Goal: Contribute content: Contribute content

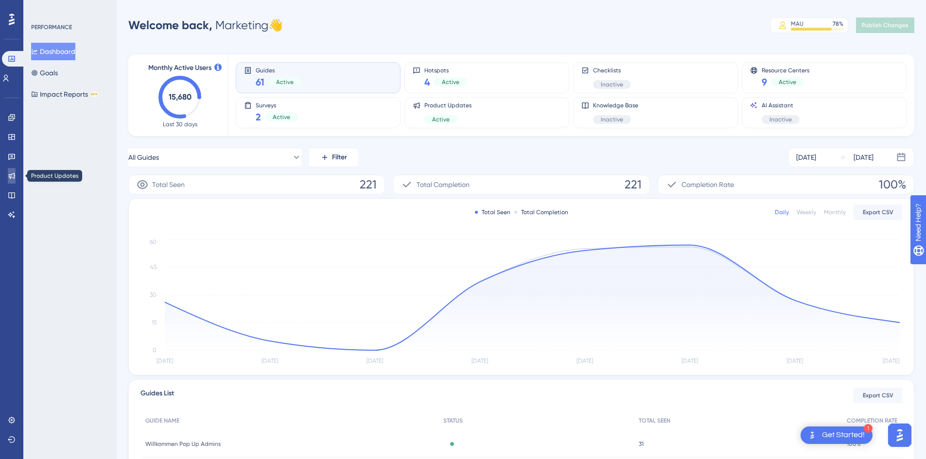
click at [13, 176] on icon at bounding box center [12, 176] width 8 height 8
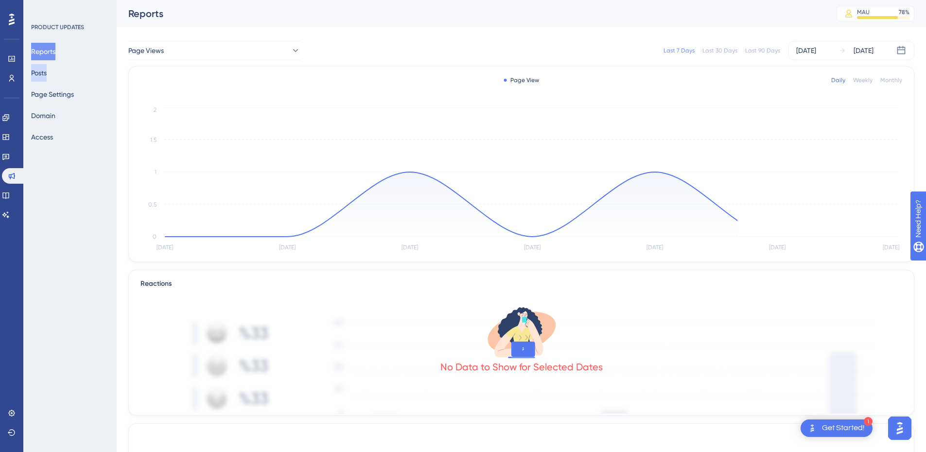
click at [47, 69] on button "Posts" at bounding box center [39, 73] width 16 height 18
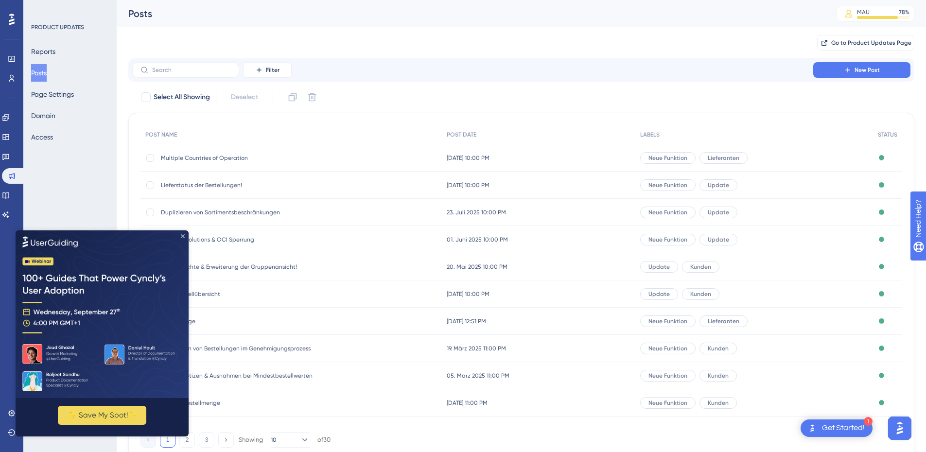
click at [182, 235] on icon "Close Preview" at bounding box center [183, 236] width 4 height 4
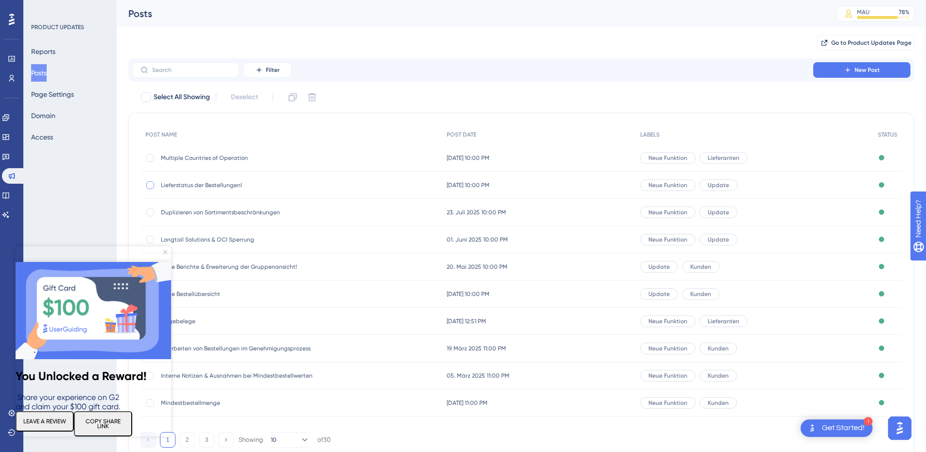
click at [146, 186] on div at bounding box center [150, 185] width 8 height 8
checkbox input "true"
click at [294, 95] on icon at bounding box center [293, 97] width 8 height 8
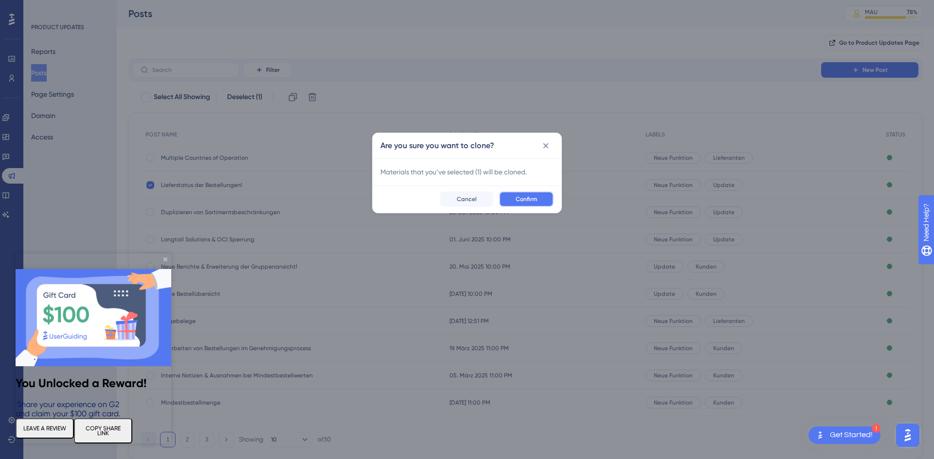
click at [512, 197] on button "Confirm" at bounding box center [526, 200] width 54 height 16
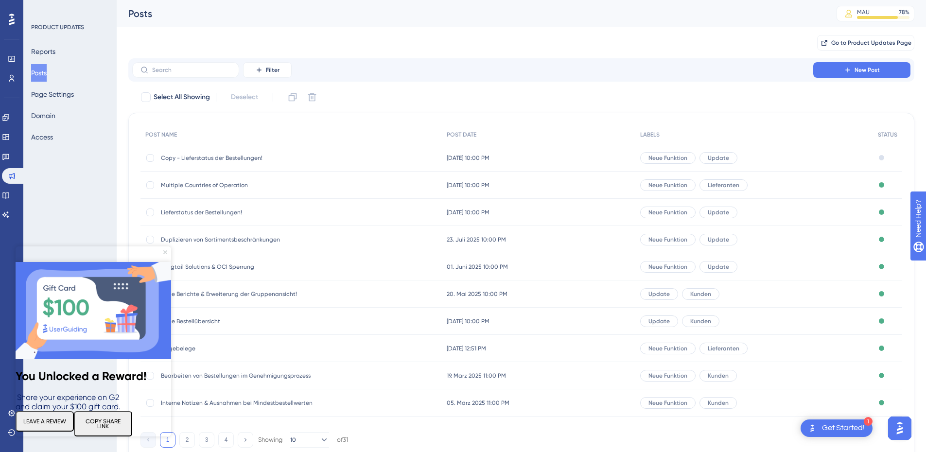
drag, startPoint x: 165, startPoint y: 251, endPoint x: 190, endPoint y: 489, distance: 238.5
click at [165, 251] on icon "Close Preview" at bounding box center [165, 252] width 4 height 4
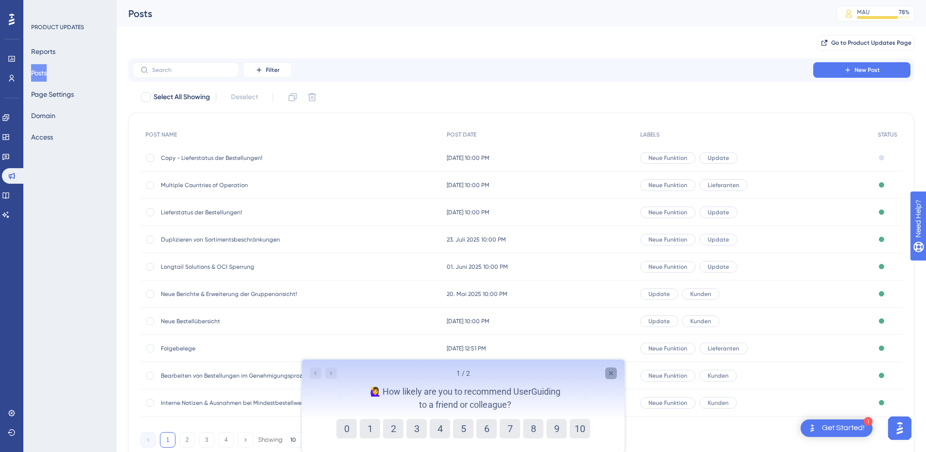
click at [609, 373] on icon "Close survey" at bounding box center [611, 374] width 8 height 8
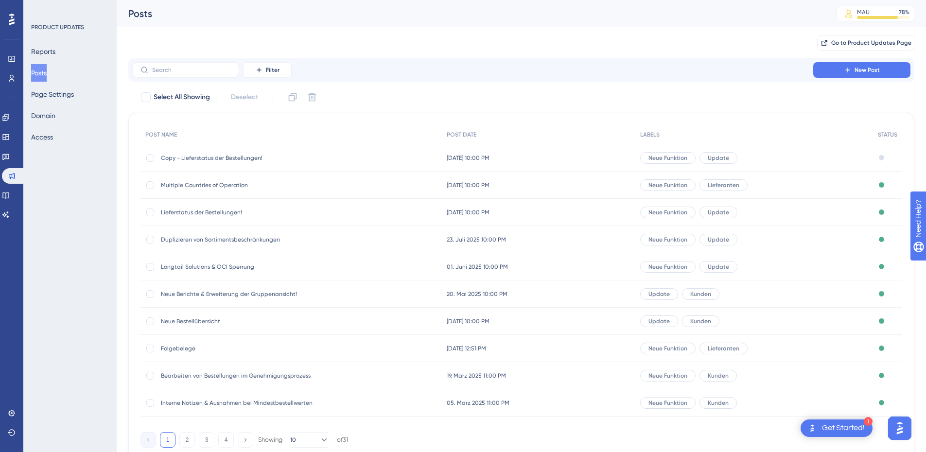
click at [214, 159] on span "Copy - Lieferstatus der Bestellungen!" at bounding box center [239, 158] width 156 height 8
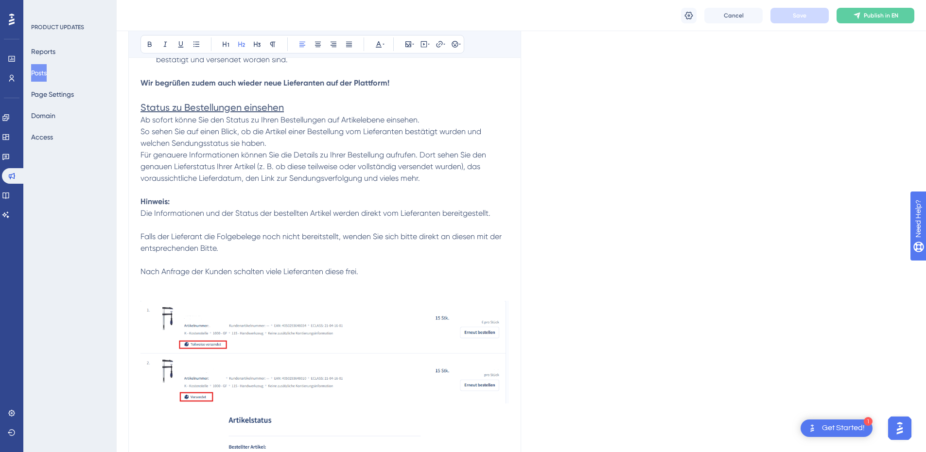
scroll to position [244, 0]
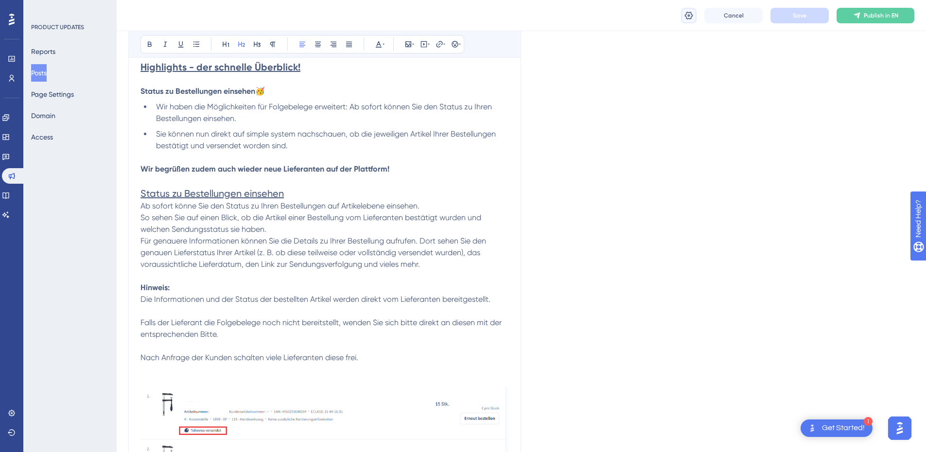
click at [687, 16] on icon at bounding box center [689, 16] width 10 height 10
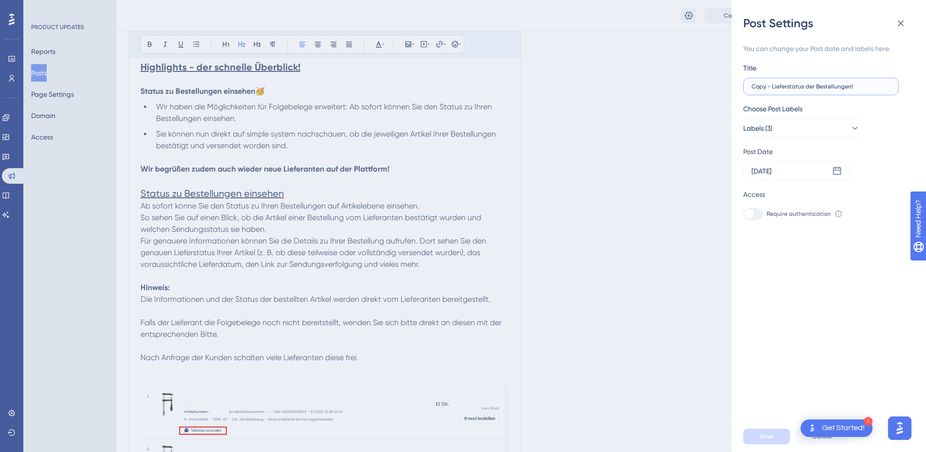
drag, startPoint x: 771, startPoint y: 87, endPoint x: 747, endPoint y: 88, distance: 24.3
click at [747, 88] on label "Copy - Lieferstatus der Bestellungen!" at bounding box center [821, 87] width 156 height 18
click at [764, 85] on input "Lieferstatus der Bestellungen!" at bounding box center [821, 86] width 139 height 7
type input "Fakturierungsstatus der Bestellungen!"
click at [839, 167] on icon at bounding box center [837, 171] width 8 height 8
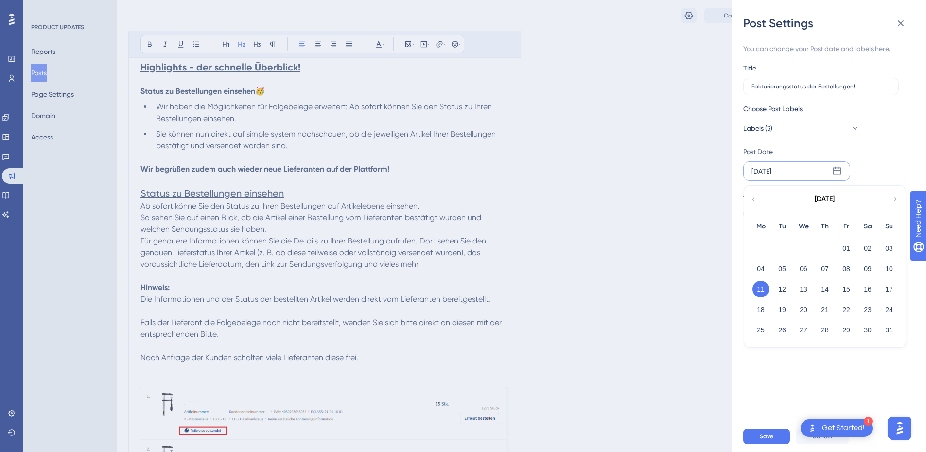
click at [897, 199] on icon at bounding box center [896, 198] width 2 height 3
click at [847, 289] on button "19" at bounding box center [846, 289] width 17 height 17
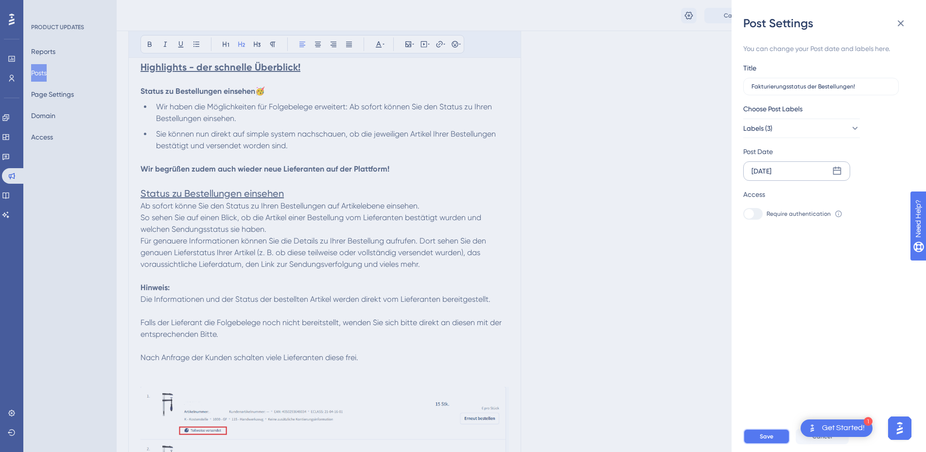
click at [775, 441] on button "Save" at bounding box center [766, 437] width 47 height 16
click at [903, 22] on icon at bounding box center [901, 23] width 6 height 6
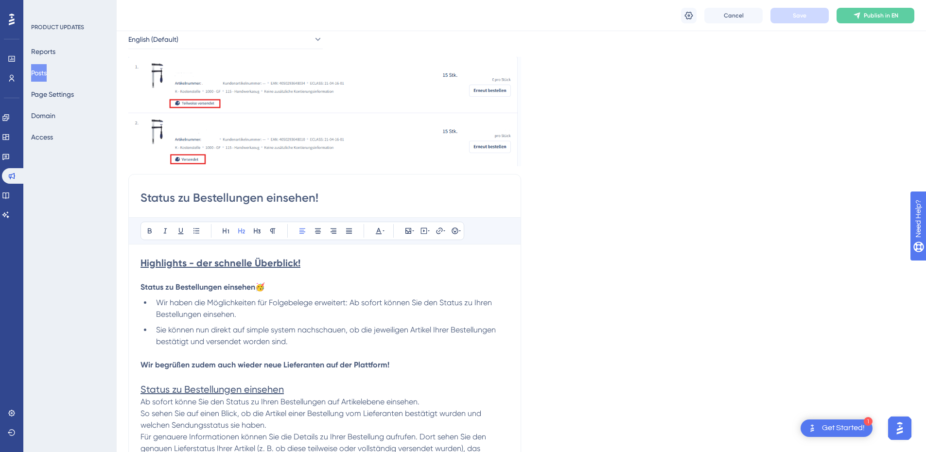
scroll to position [0, 0]
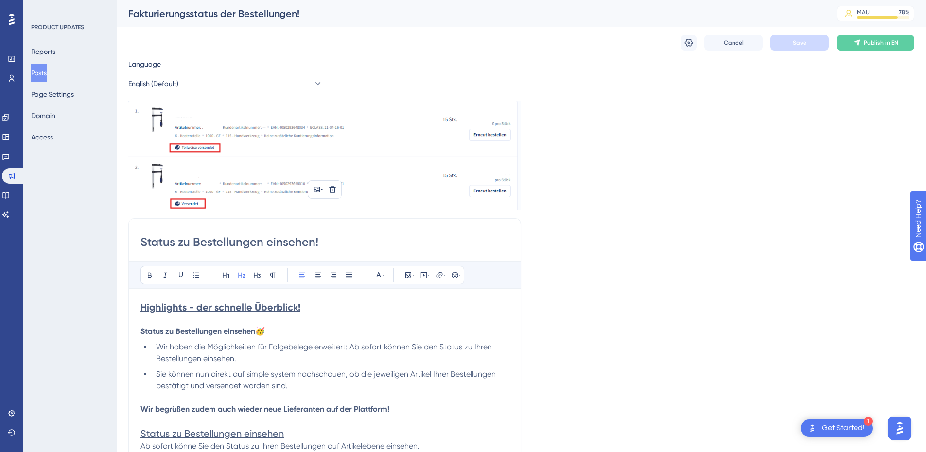
click at [342, 152] on img at bounding box center [324, 155] width 393 height 109
click at [334, 188] on icon at bounding box center [333, 190] width 8 height 8
click at [330, 210] on icon at bounding box center [333, 212] width 8 height 8
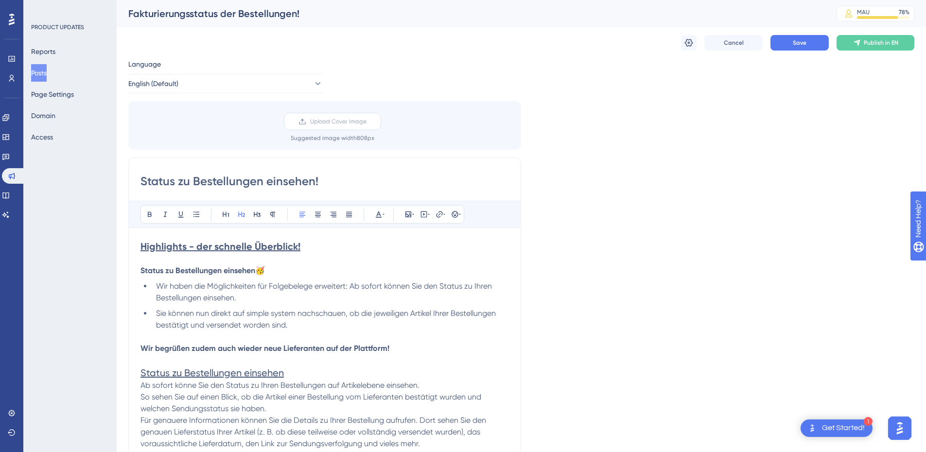
click at [319, 118] on span "Upload Cover Image" at bounding box center [338, 122] width 56 height 8
click at [367, 122] on input "Upload Cover Image" at bounding box center [367, 122] width 0 height 0
click at [302, 118] on icon at bounding box center [303, 122] width 8 height 8
click at [367, 122] on input "Upload Cover Image" at bounding box center [367, 122] width 0 height 0
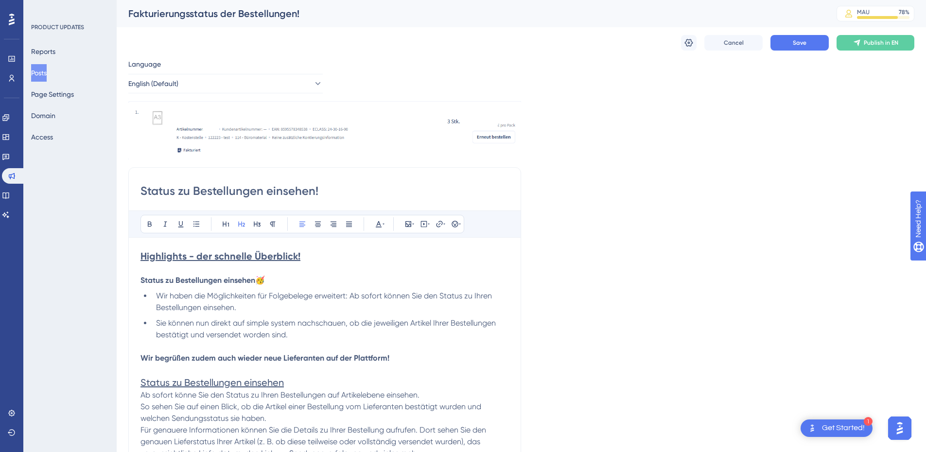
click at [190, 191] on input "Status zu Bestellungen einsehen!" at bounding box center [325, 191] width 369 height 16
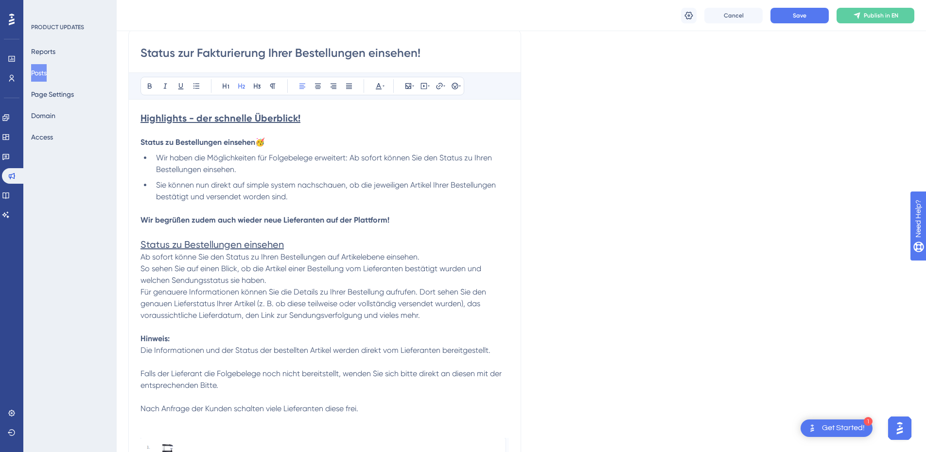
scroll to position [146, 0]
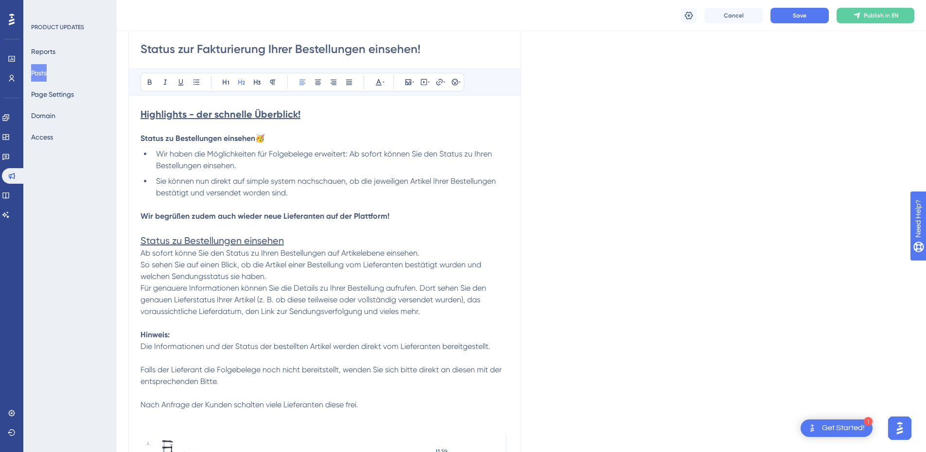
type input "Status zur Fakturierung Ihrer Bestellungen einsehen!"
click at [439, 153] on span "Wir haben die Möglichkeiten für Folgebelege erweitert: Ab sofort können Sie den…" at bounding box center [325, 159] width 338 height 21
click at [428, 151] on span "Wir haben die Möglichkeiten für Folgebelege erweitert: Ab sofort können Sie den…" at bounding box center [325, 159] width 338 height 21
click at [465, 155] on span "Wir haben die Möglichkeiten für Folgebelege erweitert: Ab sofort können Sie auc…" at bounding box center [325, 159] width 338 height 21
drag, startPoint x: 154, startPoint y: 196, endPoint x: 262, endPoint y: 201, distance: 108.0
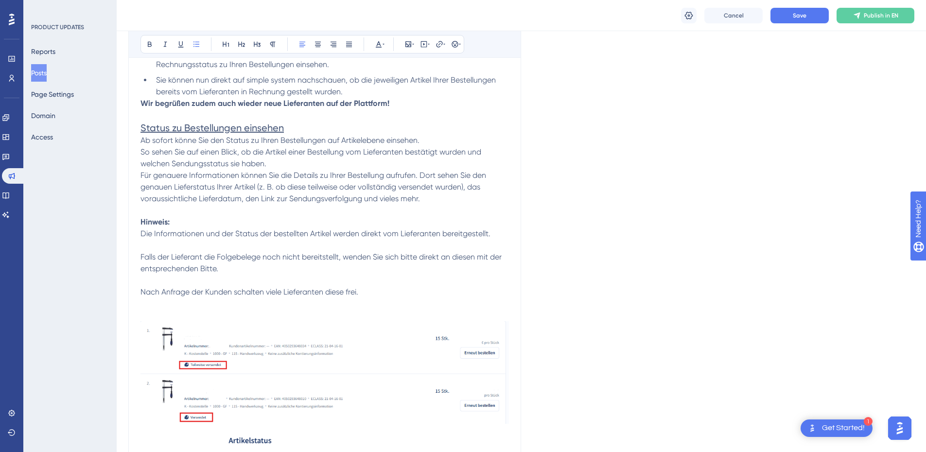
scroll to position [243, 0]
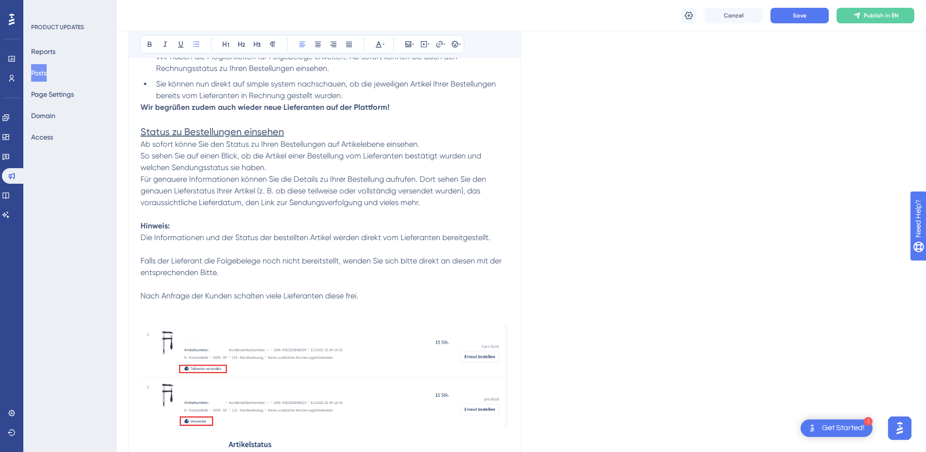
click at [194, 143] on span "Ab sofort könne Sie den Status zu Ihren Bestellungen auf Artikelebene einsehen." at bounding box center [280, 144] width 279 height 9
click at [215, 143] on span "Ab sofort können Sie den Status zu Ihren Bestellungen auf Artikelebene einsehen." at bounding box center [282, 144] width 283 height 9
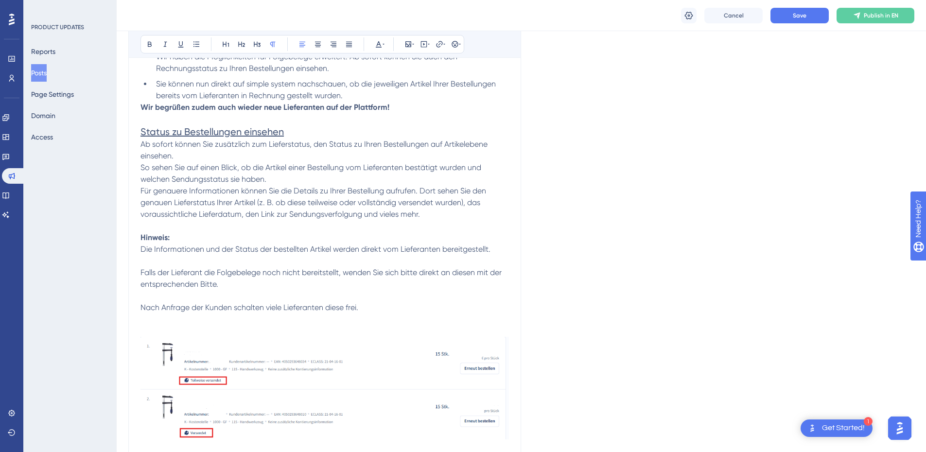
click at [331, 146] on span "Ab sofort können Sie zusätzlich zum Lieferstatus, den Status zu Ihren Bestellun…" at bounding box center [315, 150] width 349 height 21
click at [407, 144] on span "Ab sofort können Sie zusätzlich zum Lieferstatus, den Fakturierungsstatus zu Ih…" at bounding box center [316, 150] width 351 height 21
drag, startPoint x: 409, startPoint y: 168, endPoint x: 291, endPoint y: 182, distance: 119.0
click at [291, 182] on p "So sehen Sie auf einen Blick, ob die Artikel einer Bestellung vom Lieferanten b…" at bounding box center [325, 173] width 369 height 23
drag, startPoint x: 415, startPoint y: 215, endPoint x: 381, endPoint y: 219, distance: 34.3
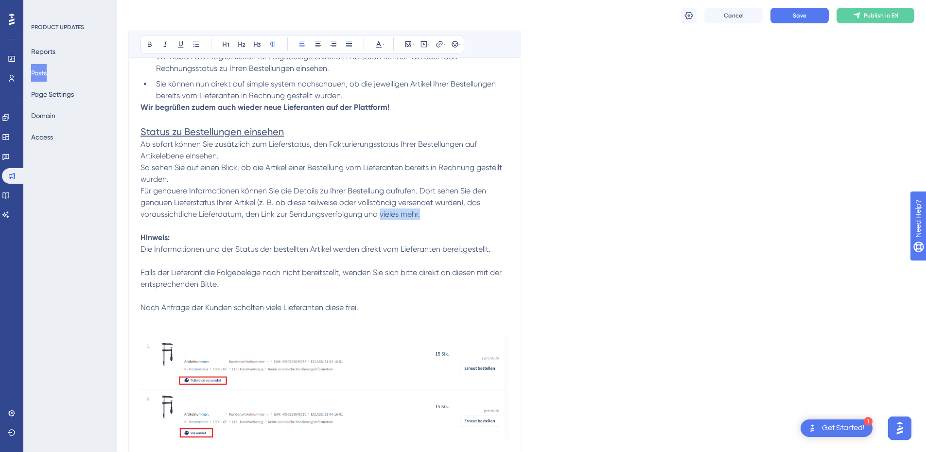
click at [381, 219] on p "Für genauere Informationen können Sie die Details zu Ihrer Bestellung aufrufen.…" at bounding box center [325, 202] width 369 height 35
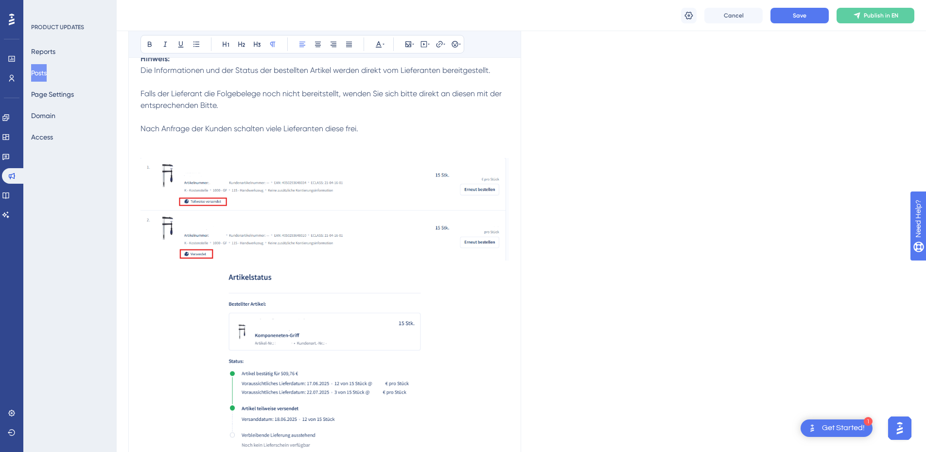
scroll to position [438, 0]
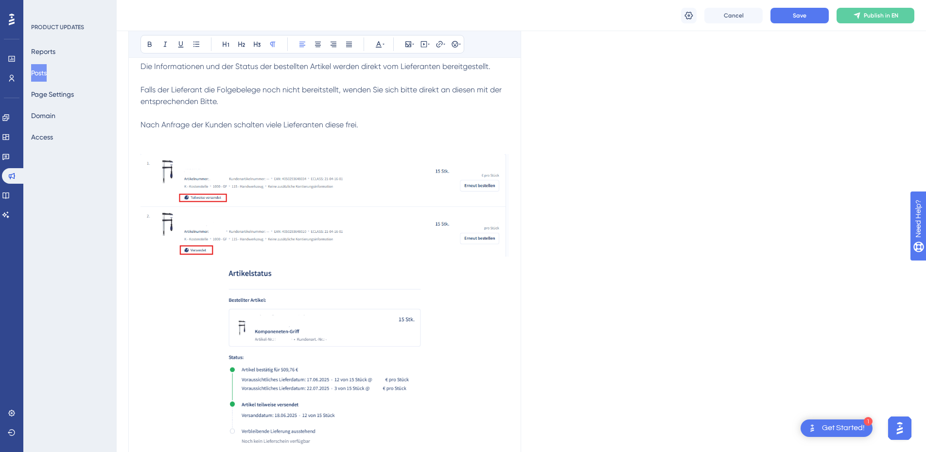
click at [371, 198] on img at bounding box center [325, 205] width 369 height 103
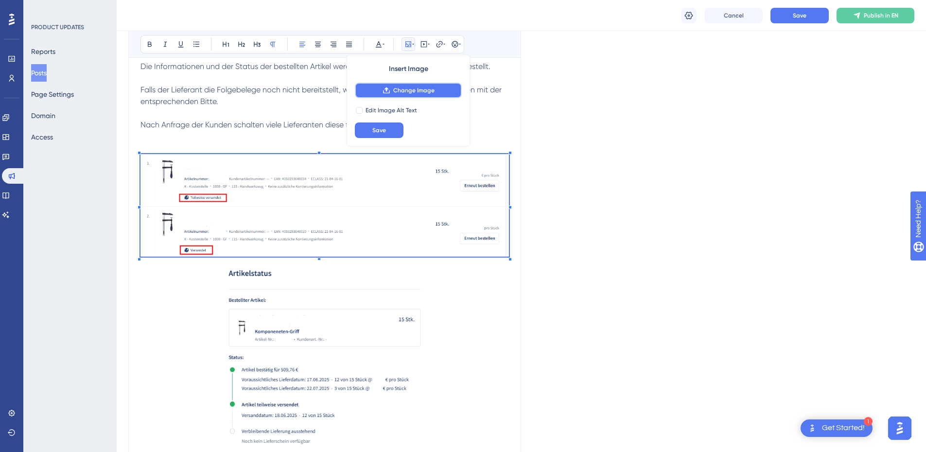
click at [393, 89] on button "Change Image" at bounding box center [408, 91] width 107 height 16
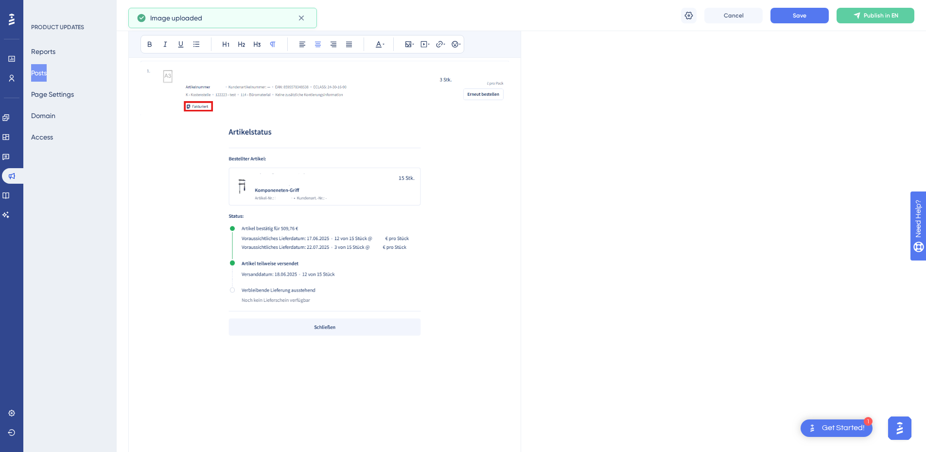
scroll to position [535, 0]
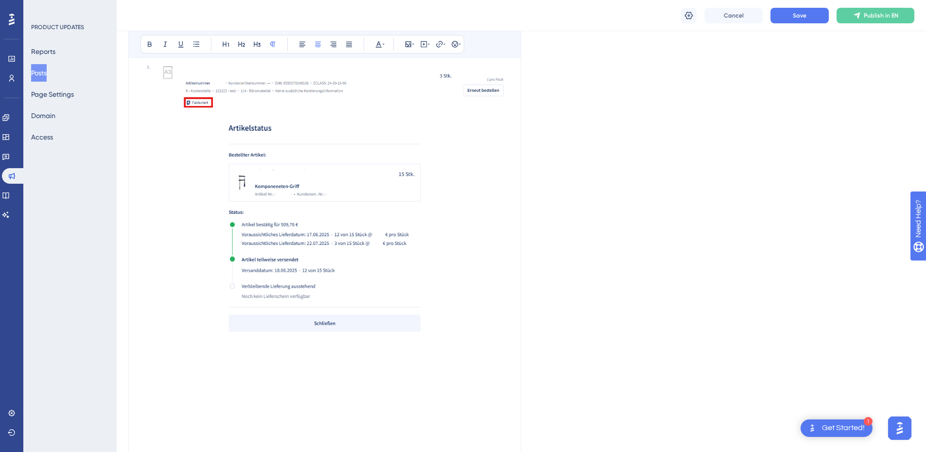
click at [342, 239] on img at bounding box center [325, 226] width 202 height 223
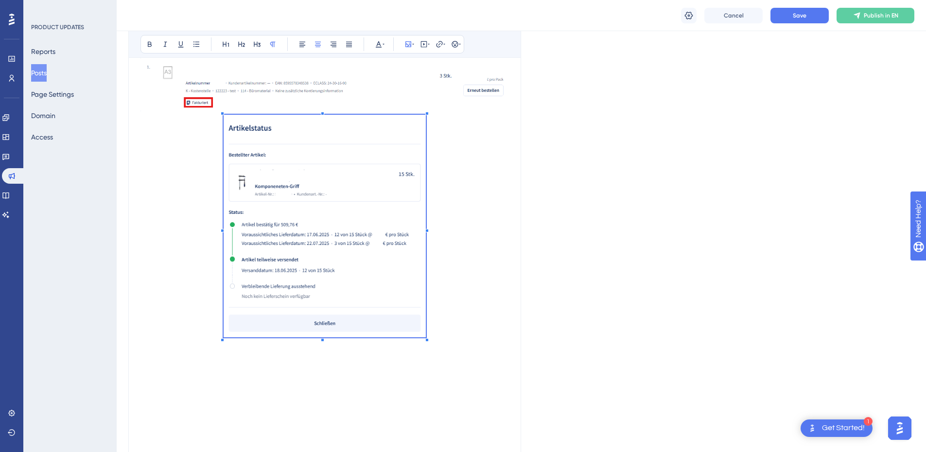
drag, startPoint x: 336, startPoint y: 215, endPoint x: 312, endPoint y: 203, distance: 27.4
click at [312, 203] on img at bounding box center [325, 226] width 202 height 223
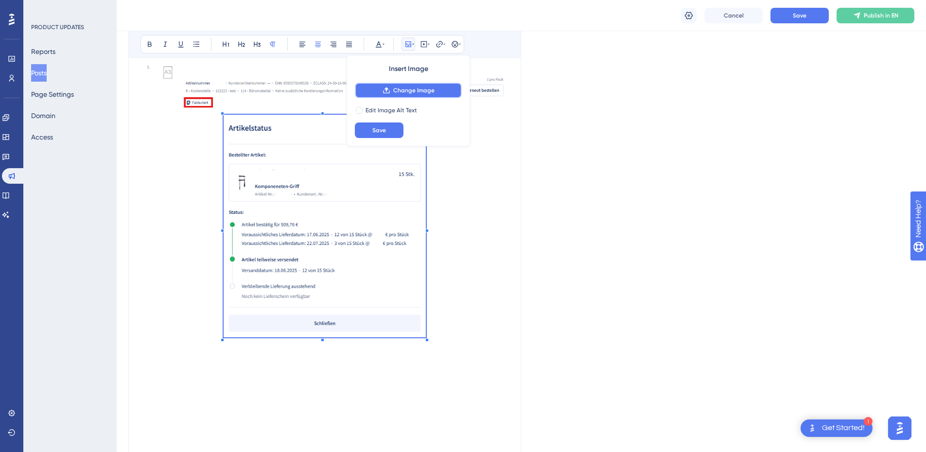
click at [398, 83] on button "Change Image" at bounding box center [408, 91] width 107 height 16
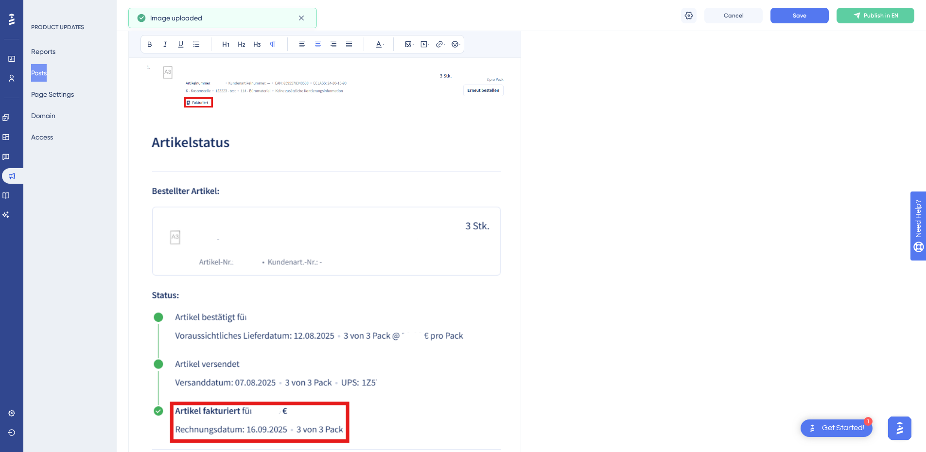
click at [381, 231] on img at bounding box center [325, 309] width 369 height 389
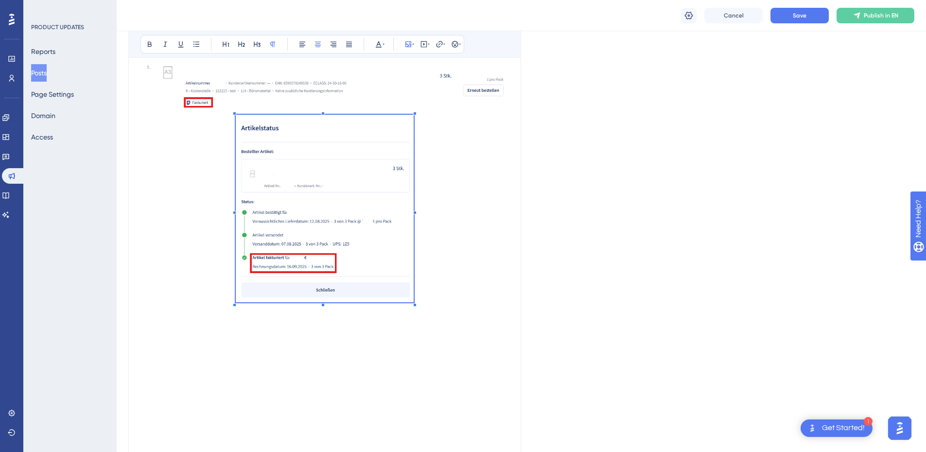
click at [318, 241] on span at bounding box center [325, 210] width 178 height 191
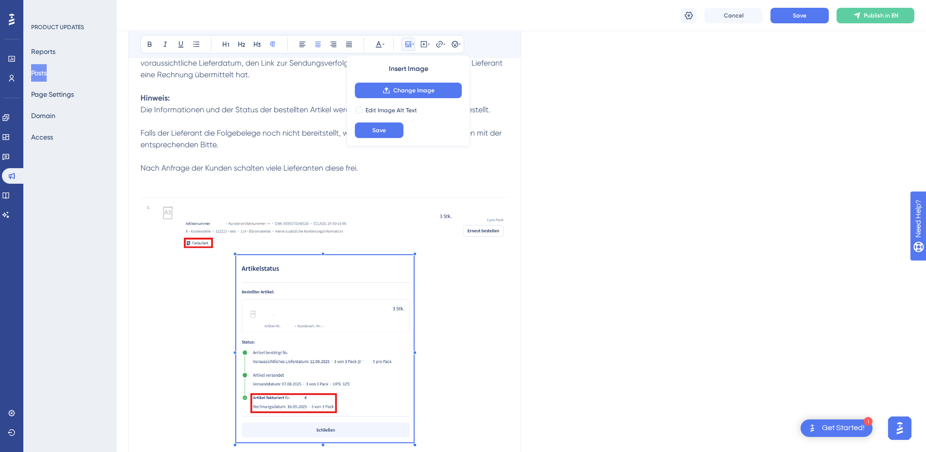
scroll to position [389, 0]
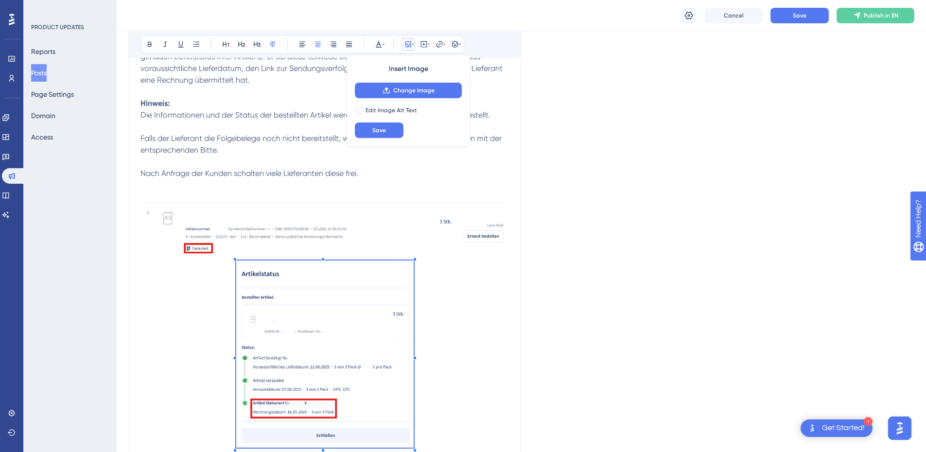
click at [605, 182] on div "Language English (Default) Insert an Image Delete Status zur Fakturierung Ihrer…" at bounding box center [521, 299] width 786 height 1252
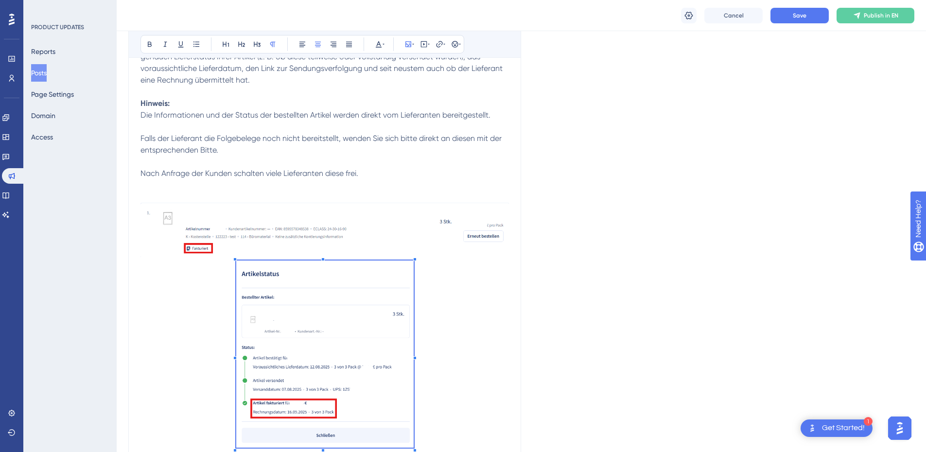
click at [489, 307] on p at bounding box center [325, 356] width 369 height 191
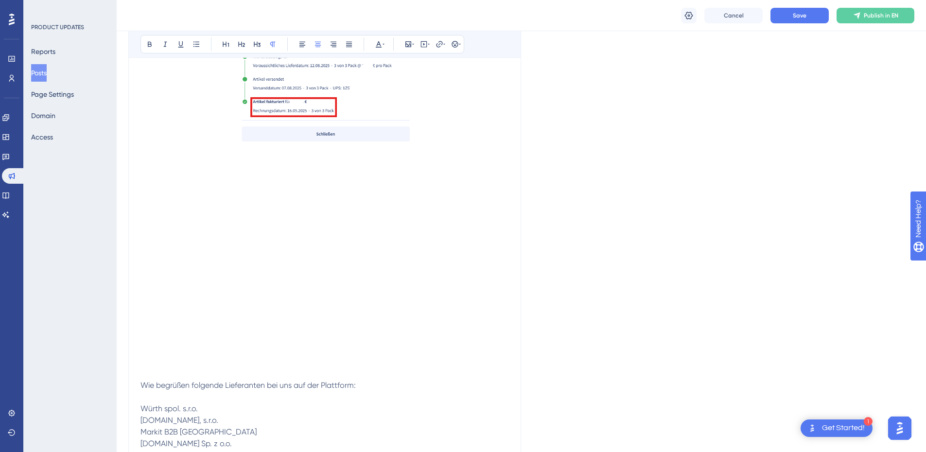
scroll to position [681, 0]
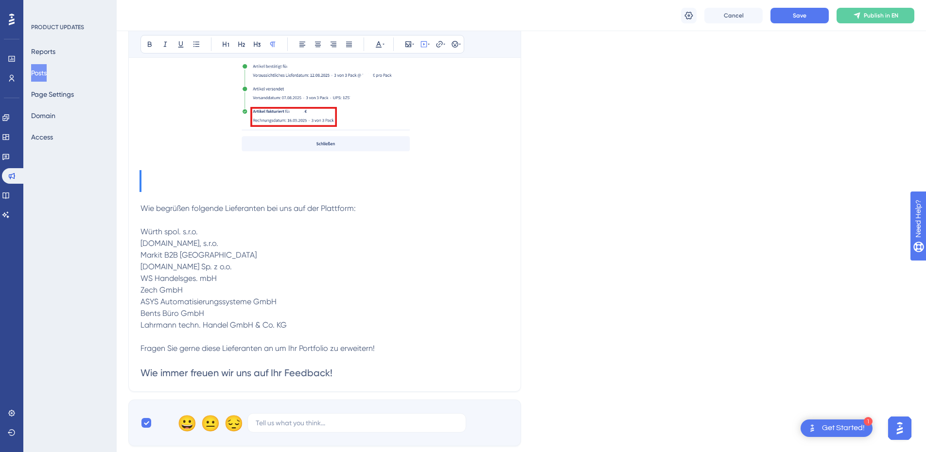
click at [234, 173] on div at bounding box center [325, 181] width 369 height 20
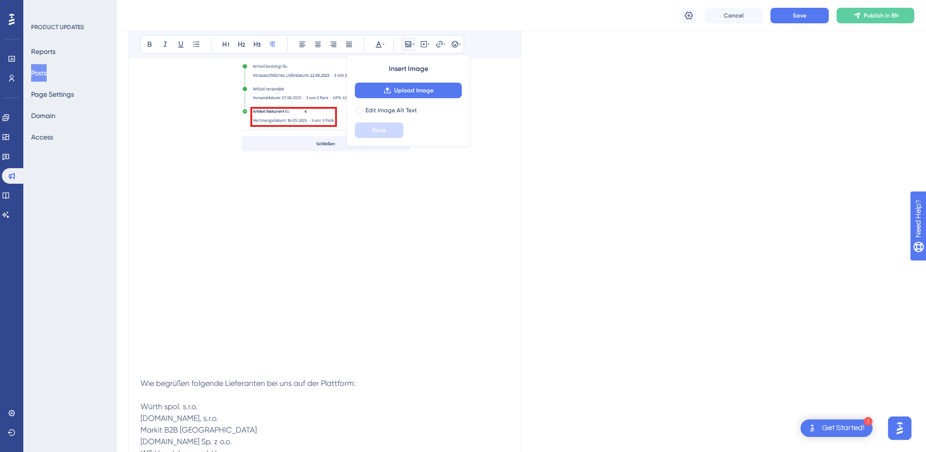
click at [622, 167] on div "Language English (Default) Insert an Image Delete Status zur Fakturierung Ihrer…" at bounding box center [521, 2] width 786 height 1240
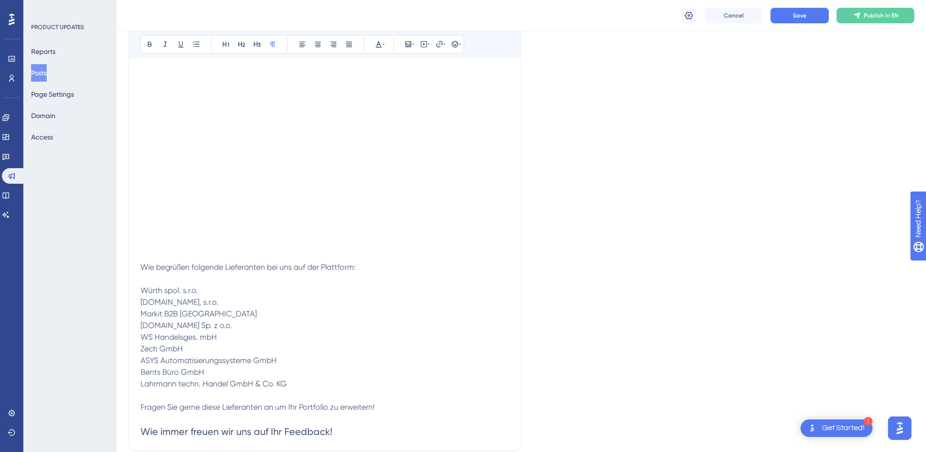
scroll to position [827, 0]
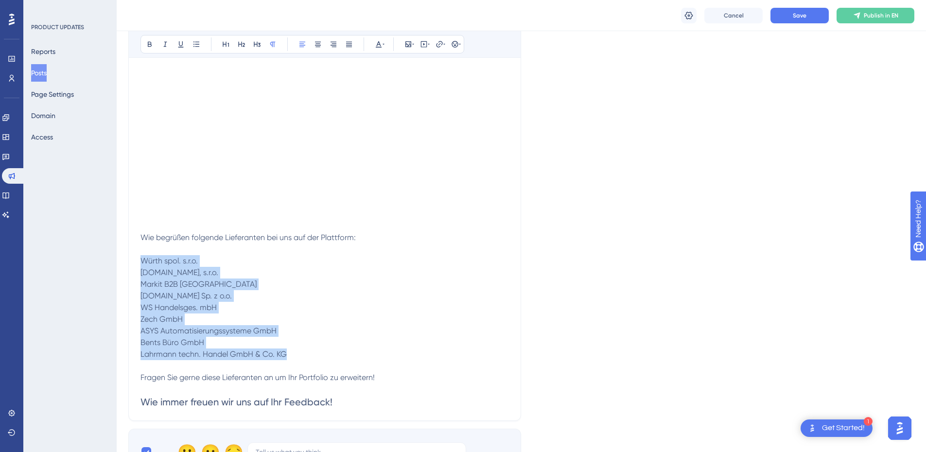
drag, startPoint x: 288, startPoint y: 354, endPoint x: 141, endPoint y: 263, distance: 172.8
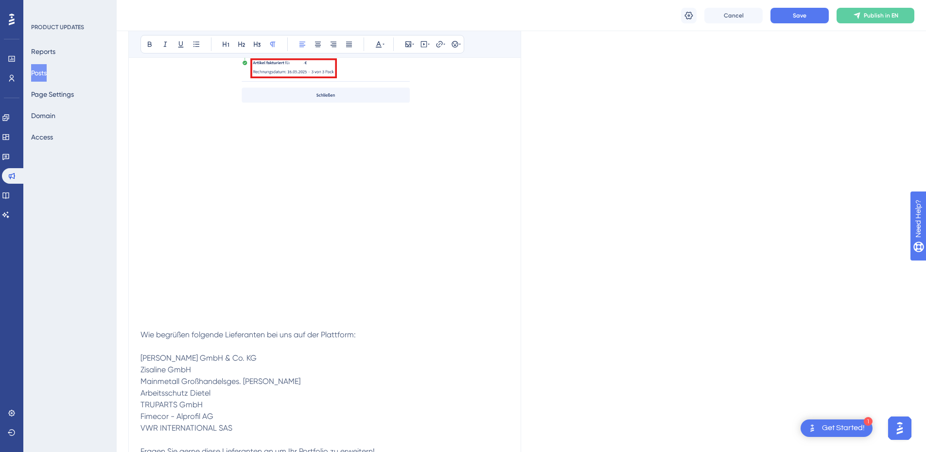
scroll to position [778, 0]
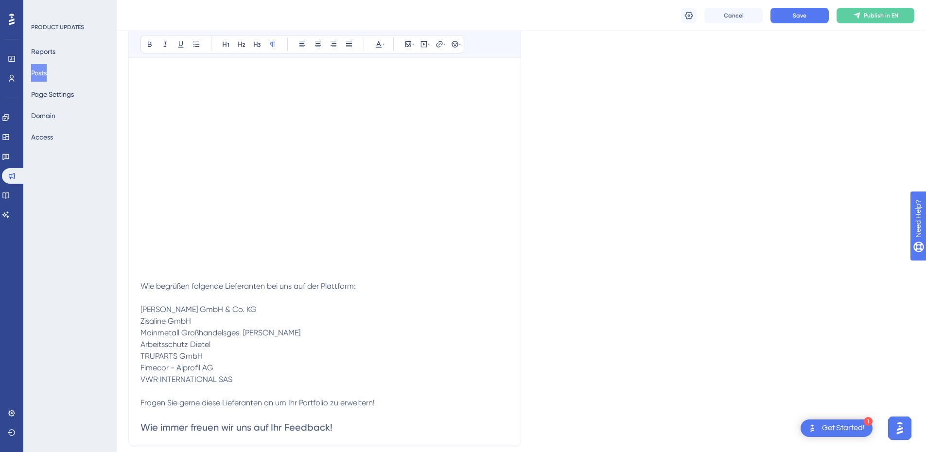
click at [386, 278] on p at bounding box center [325, 275] width 369 height 12
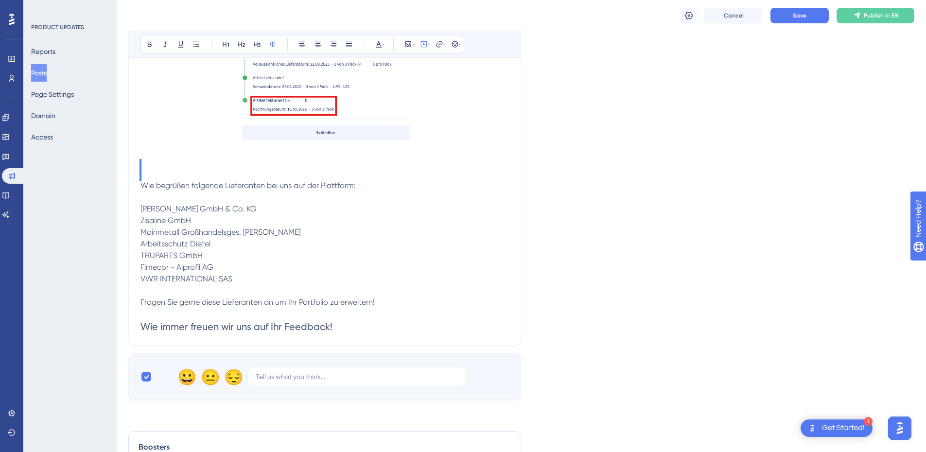
scroll to position [681, 0]
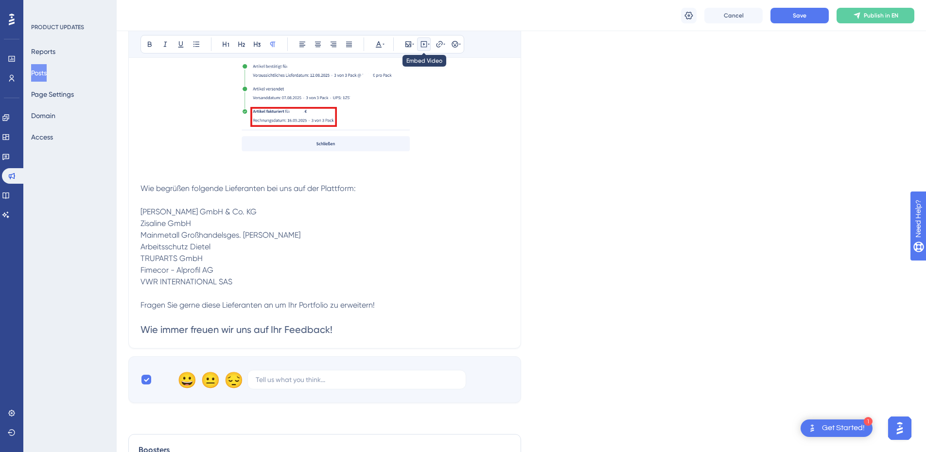
drag, startPoint x: 154, startPoint y: 164, endPoint x: 426, endPoint y: 40, distance: 299.2
click at [426, 40] on icon at bounding box center [424, 44] width 8 height 8
click at [407, 93] on textarea at bounding box center [424, 105] width 148 height 44
paste textarea "<!--ARCADE EMBED START--><div style="position: relative; padding-bottom: calc(5…"
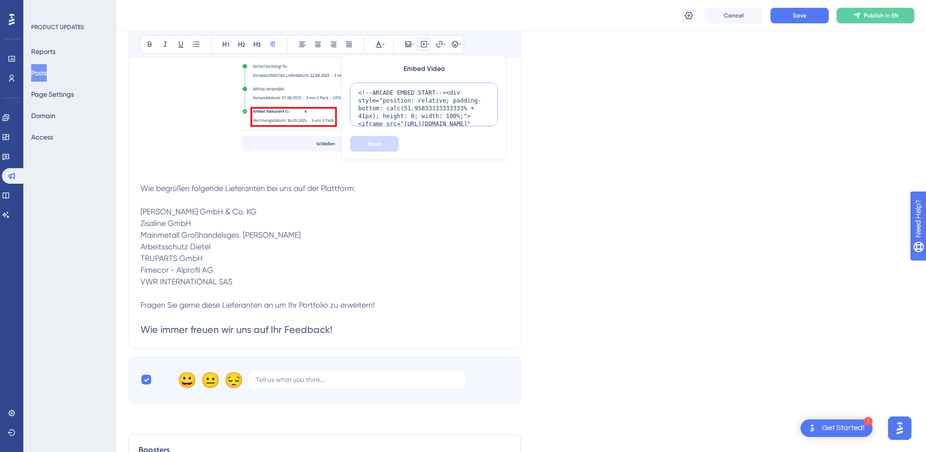
scroll to position [110, 0]
type textarea "<!--ARCADE EMBED START--><div style="position: relative; padding-bottom: calc(5…"
click at [374, 149] on button "Save" at bounding box center [374, 144] width 49 height 16
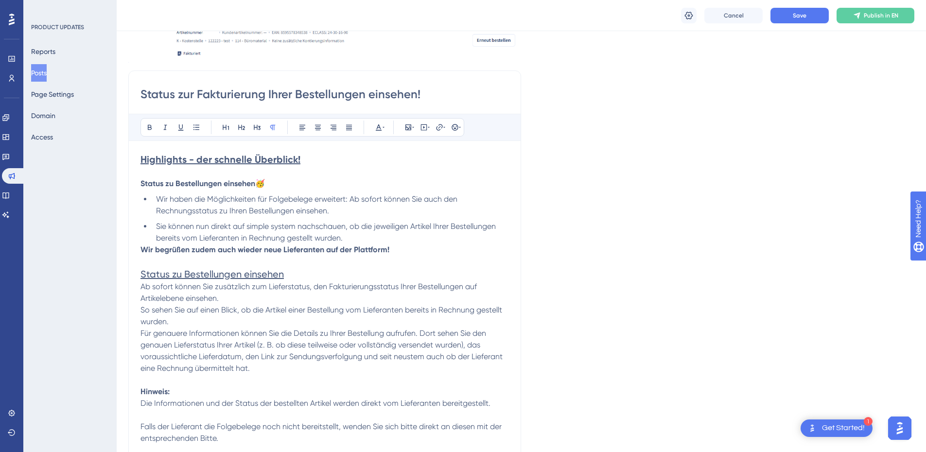
scroll to position [97, 0]
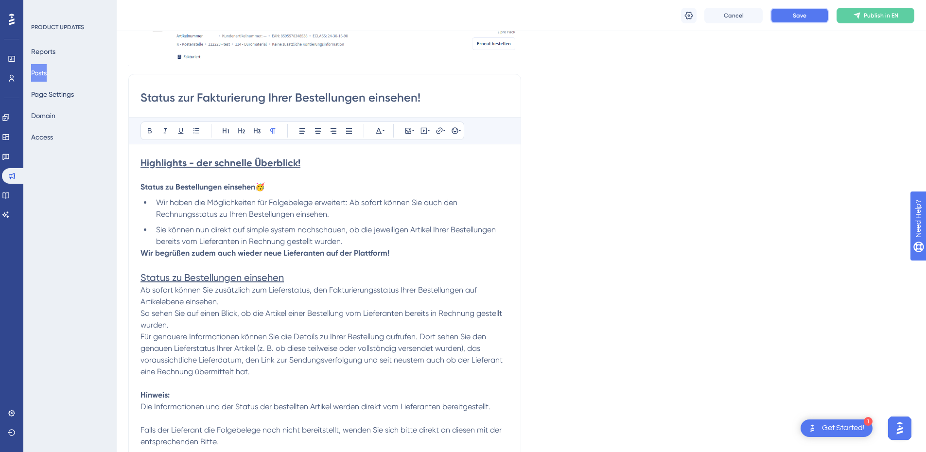
click at [788, 19] on button "Save" at bounding box center [800, 16] width 58 height 16
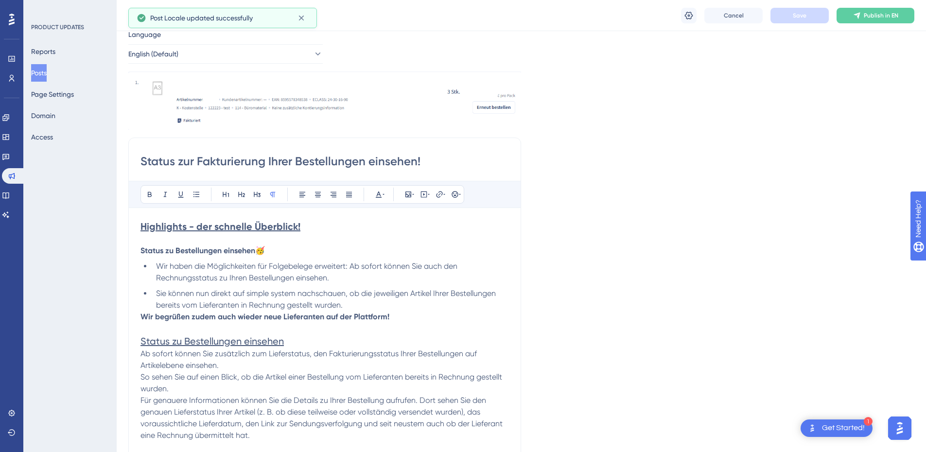
scroll to position [0, 0]
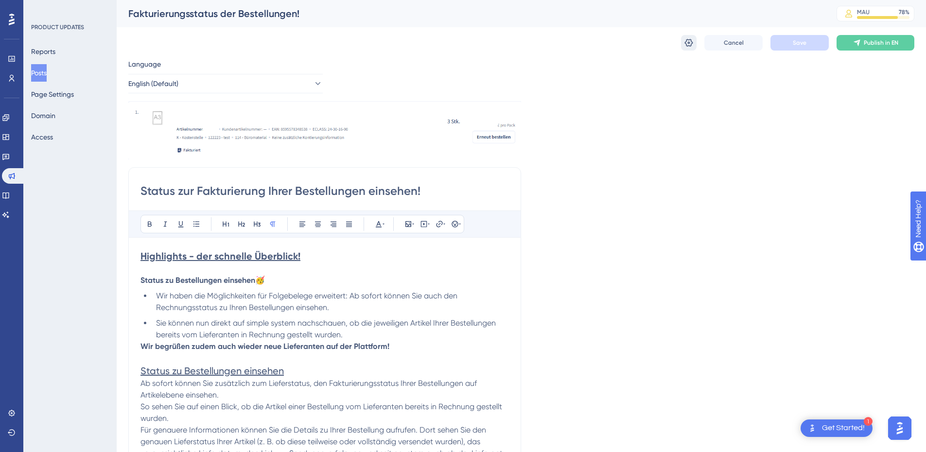
click at [689, 42] on icon at bounding box center [689, 43] width 8 height 8
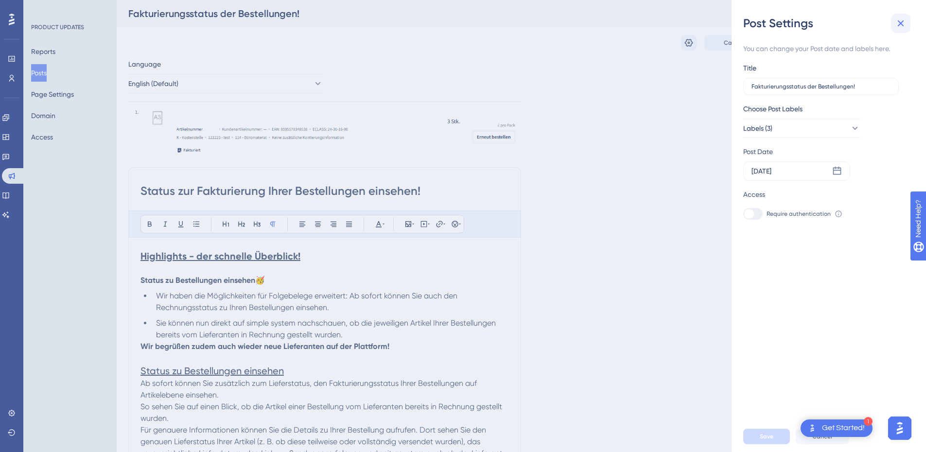
click at [906, 20] on icon at bounding box center [901, 24] width 12 height 12
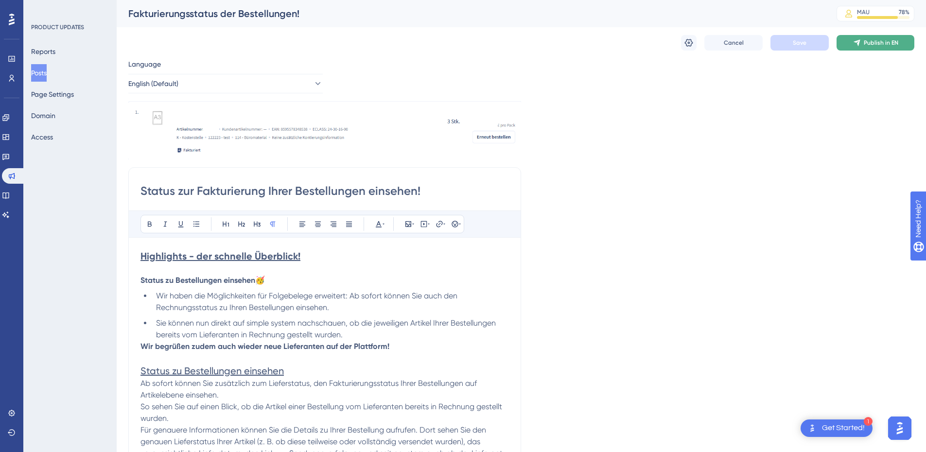
click at [882, 44] on span "Publish in EN" at bounding box center [881, 43] width 35 height 8
